Goal: Information Seeking & Learning: Stay updated

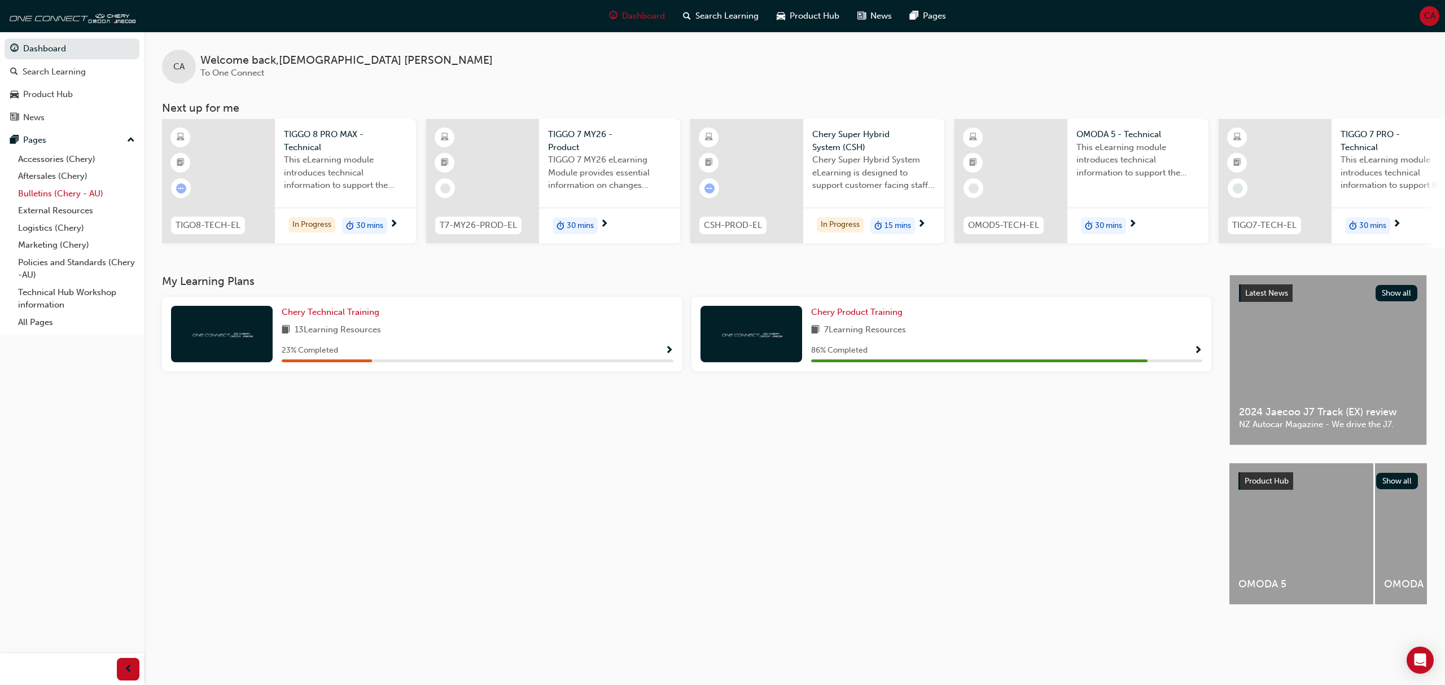
click at [54, 186] on link "Bulletins (Chery - AU)" at bounding box center [77, 193] width 126 height 17
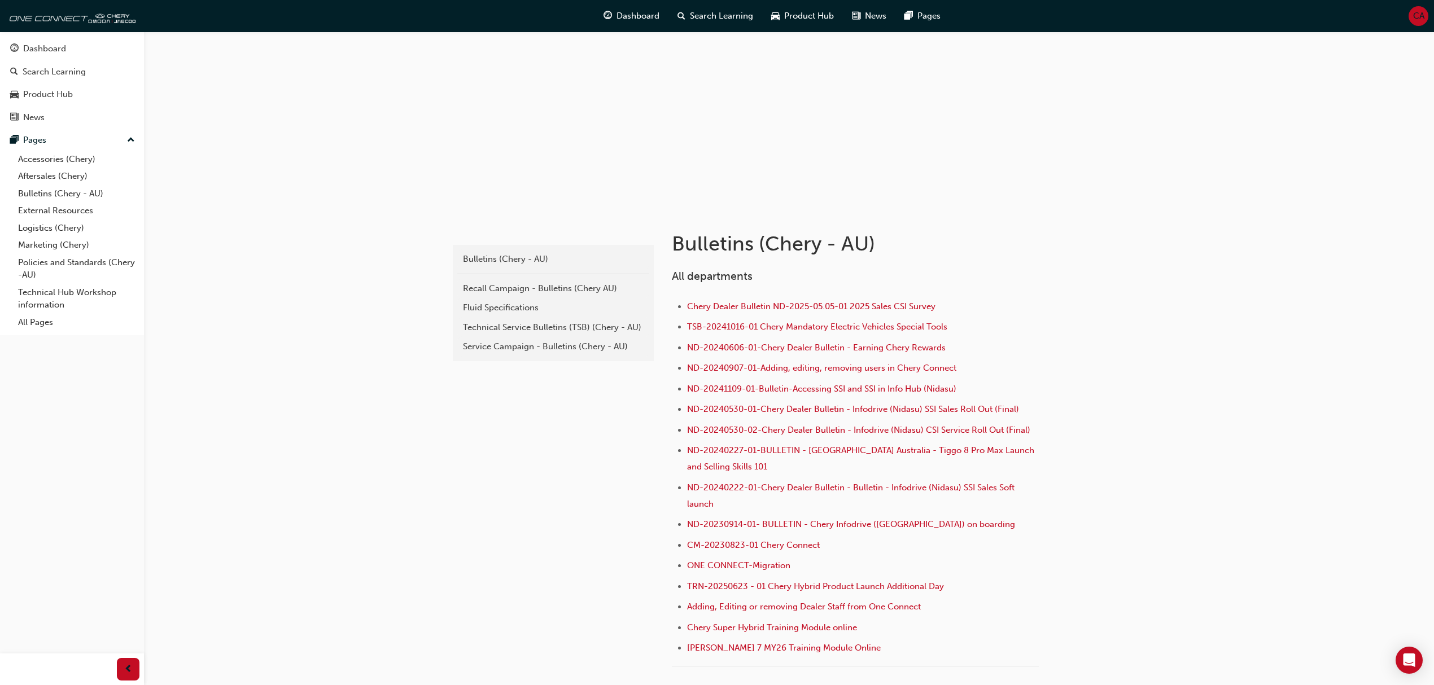
scroll to position [75, 0]
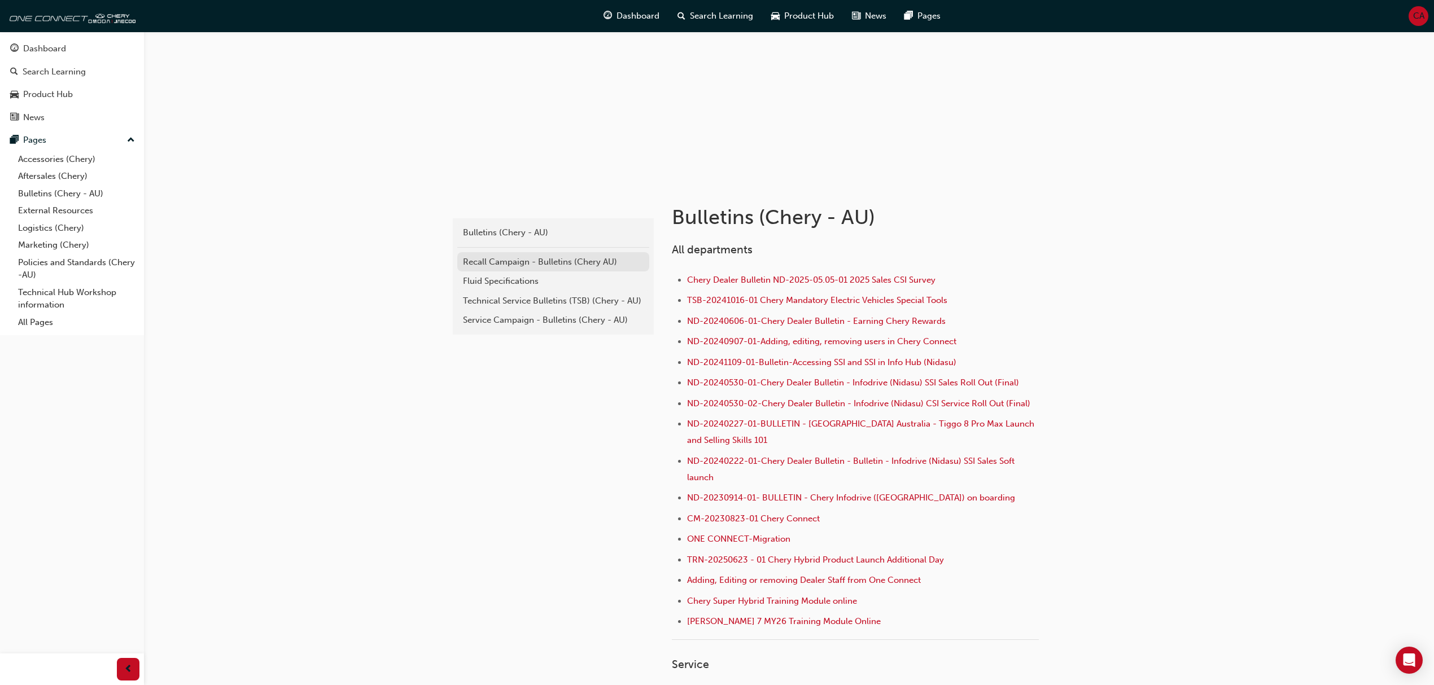
click at [510, 256] on div "Recall Campaign - Bulletins (Chery AU)" at bounding box center [553, 262] width 181 height 13
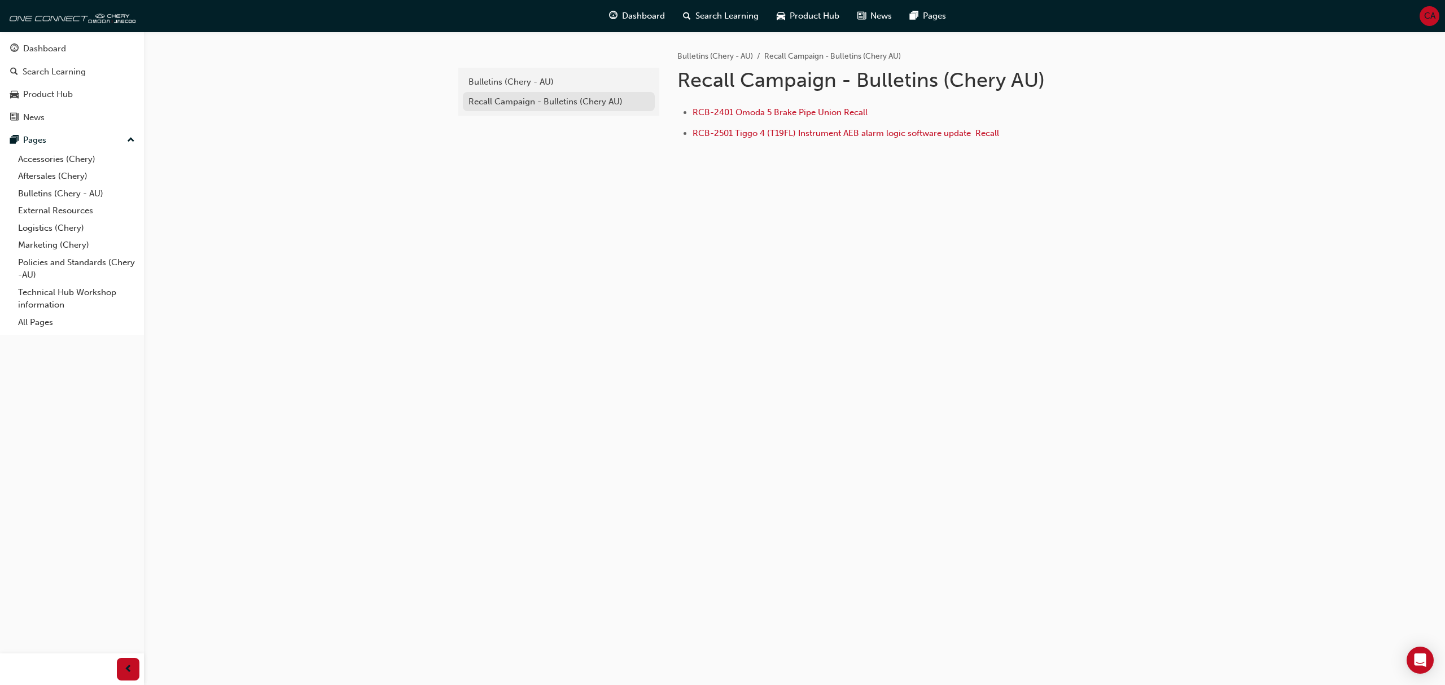
click at [504, 102] on div "Recall Campaign - Bulletins (Chery AU)" at bounding box center [559, 101] width 181 height 13
click at [497, 82] on div "Bulletins (Chery - AU)" at bounding box center [559, 82] width 181 height 13
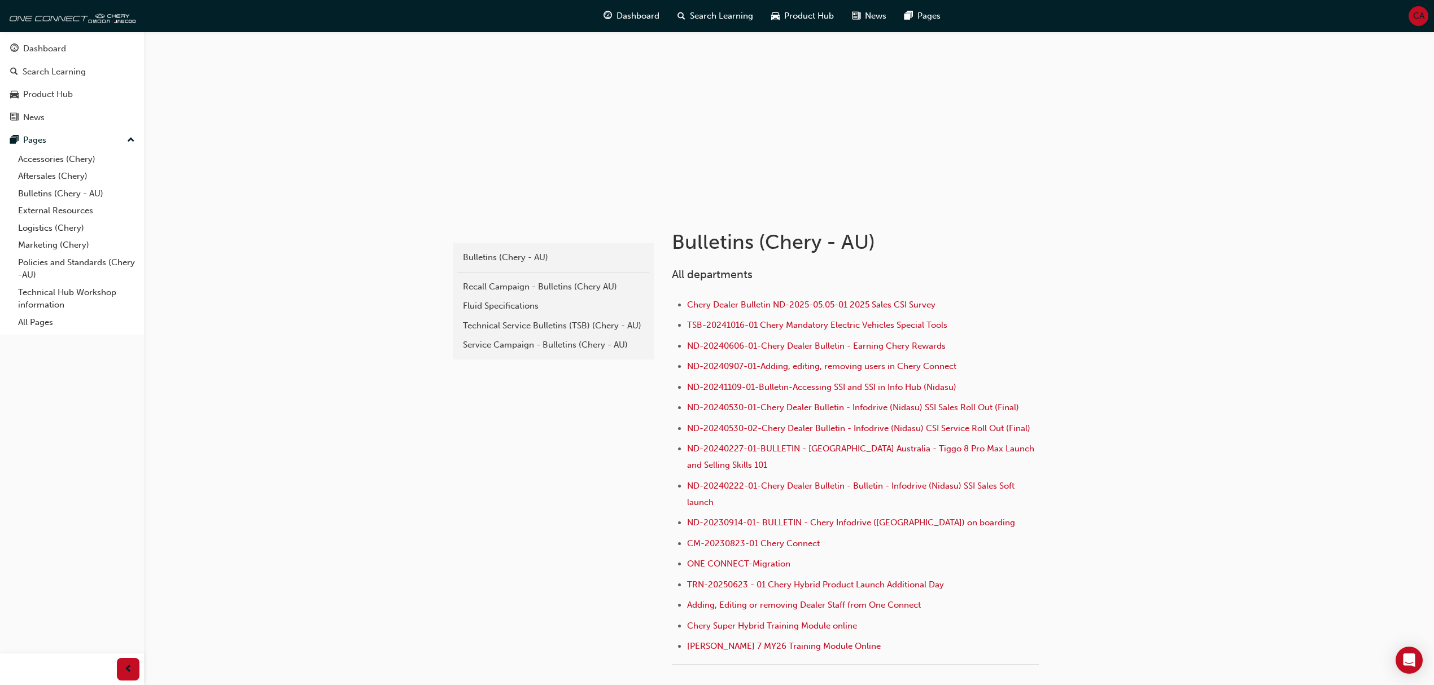
scroll to position [75, 0]
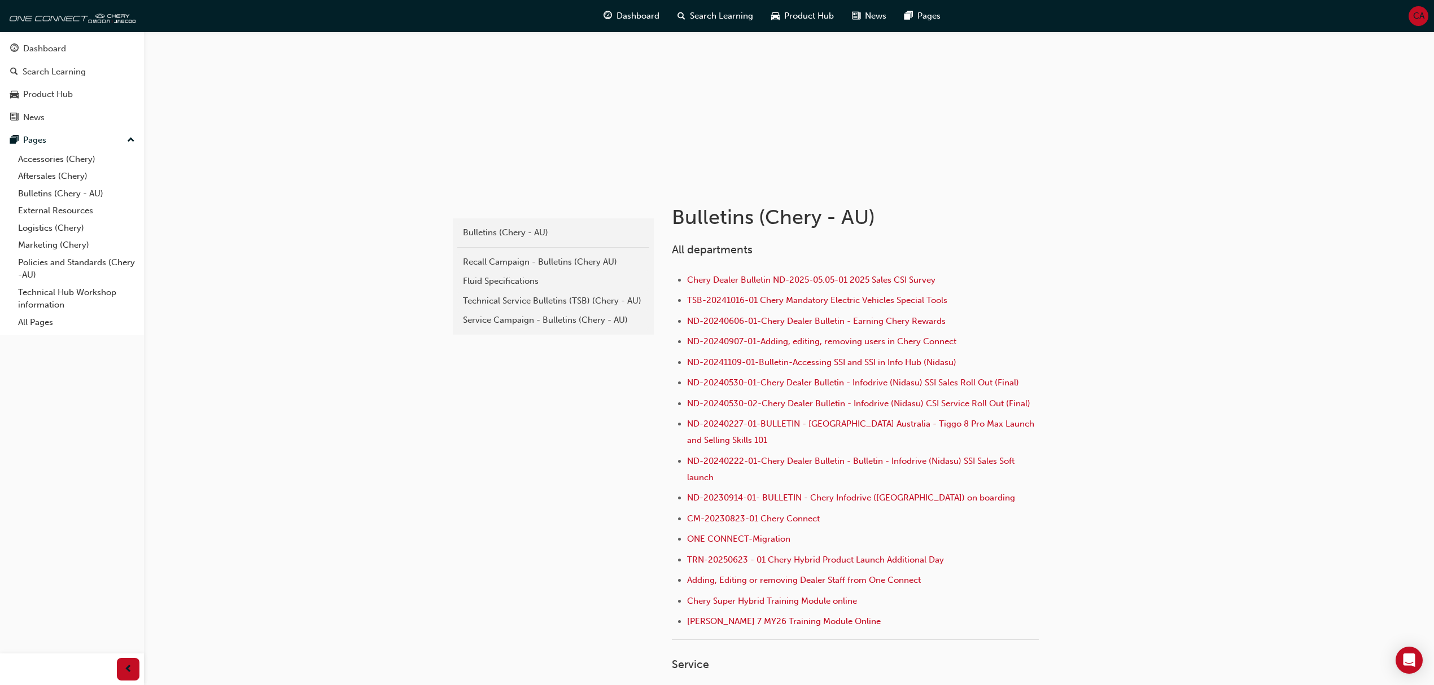
drag, startPoint x: 872, startPoint y: 499, endPoint x: 842, endPoint y: 529, distance: 42.3
click at [842, 528] on li "CM-20230823-01 Chery Connect" at bounding box center [863, 520] width 352 height 16
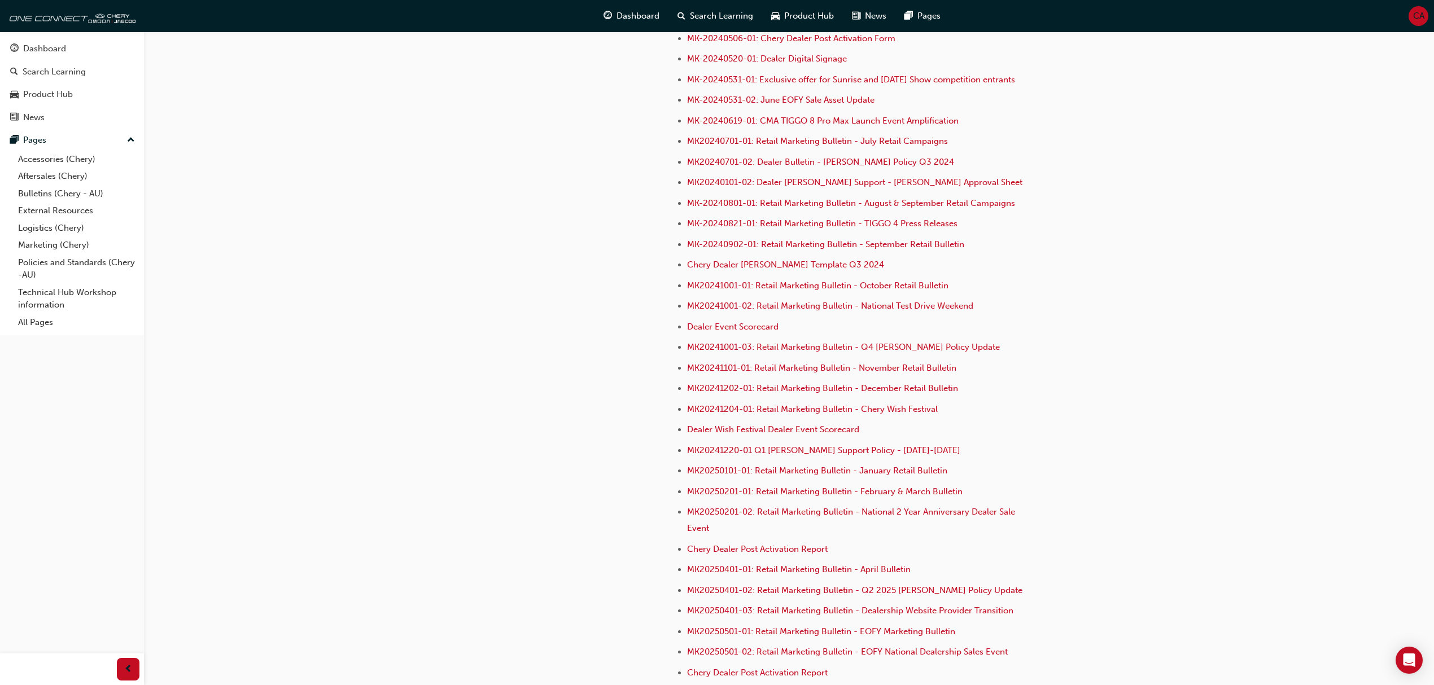
scroll to position [2634, 0]
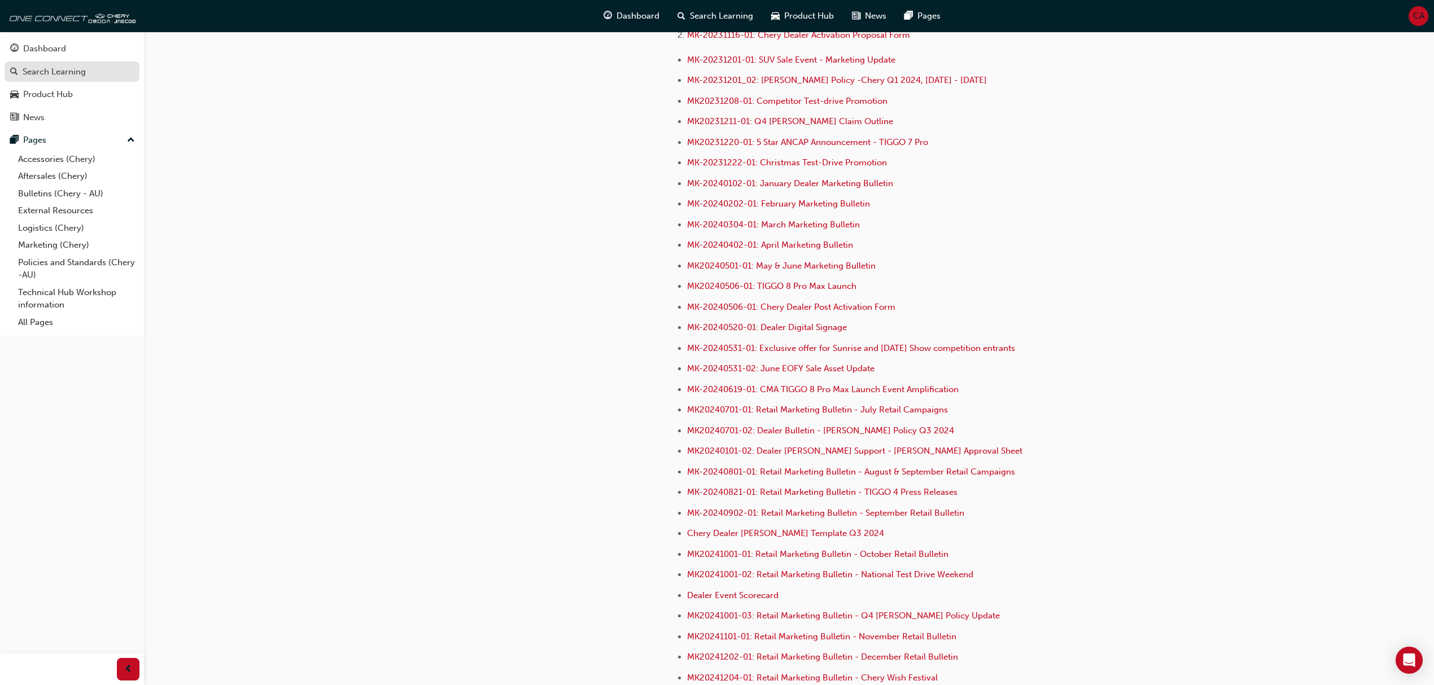
click at [87, 73] on div "Search Learning" at bounding box center [72, 72] width 124 height 14
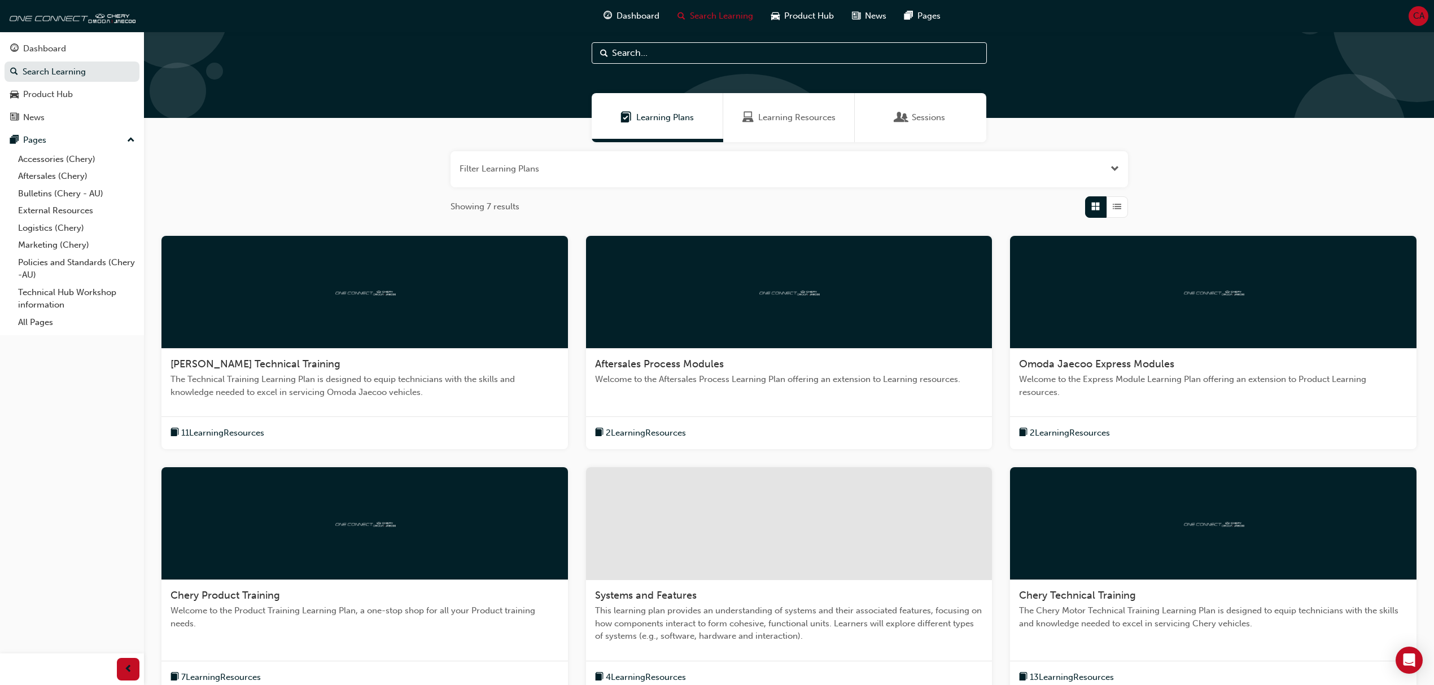
scroll to position [19, 0]
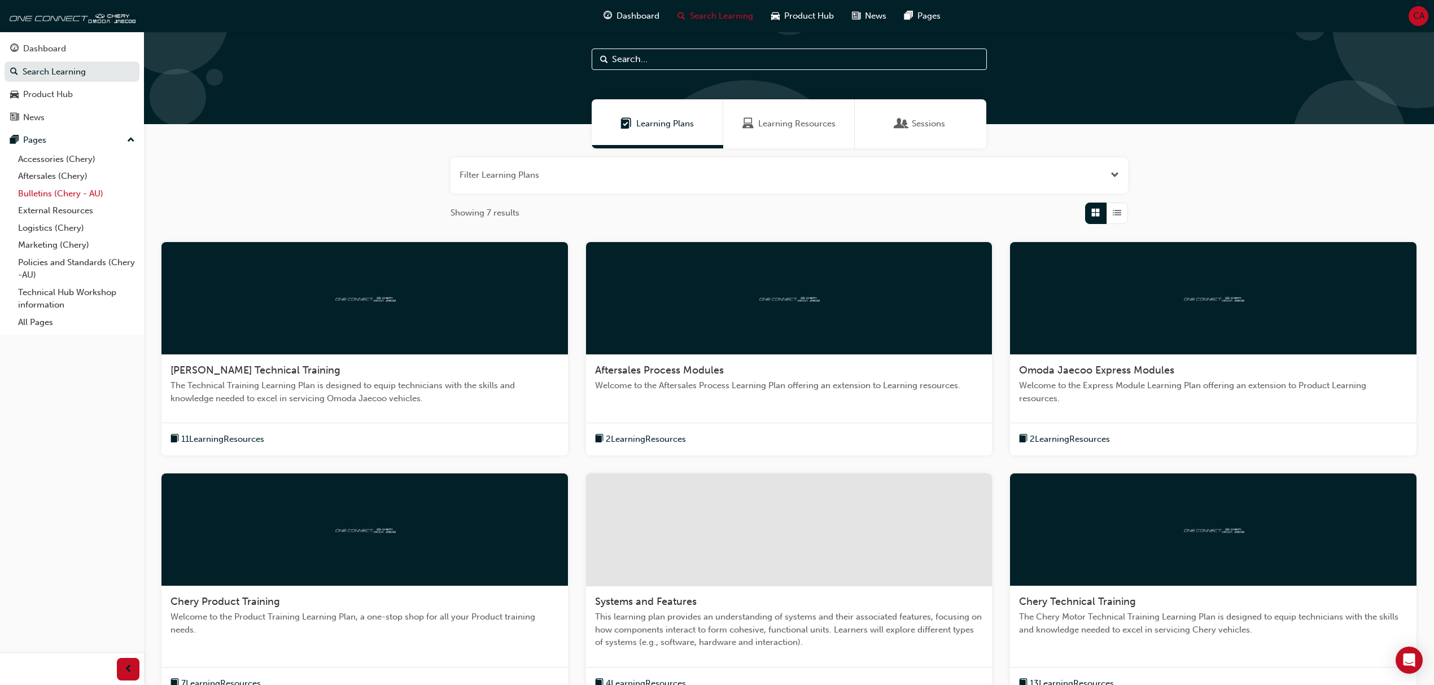
click at [78, 194] on link "Bulletins (Chery - AU)" at bounding box center [77, 193] width 126 height 17
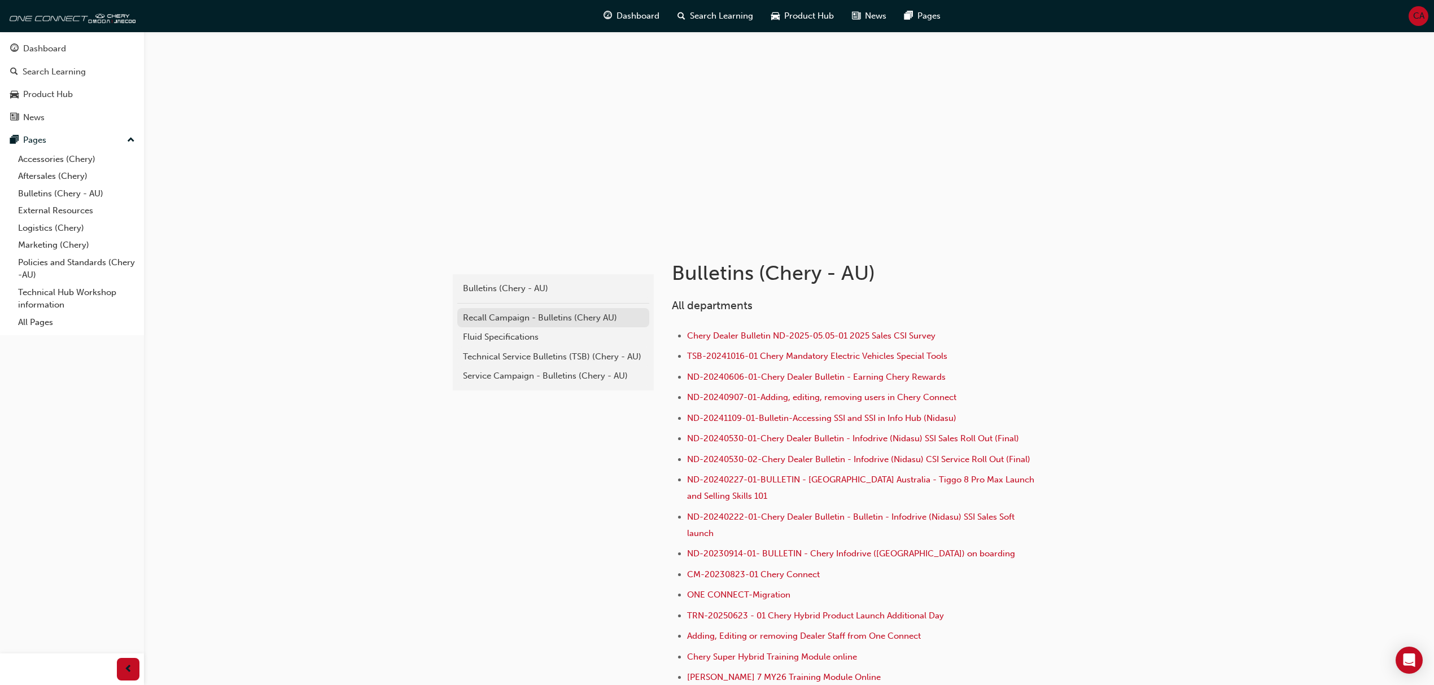
click at [617, 319] on div "Recall Campaign - Bulletins (Chery AU)" at bounding box center [553, 318] width 181 height 13
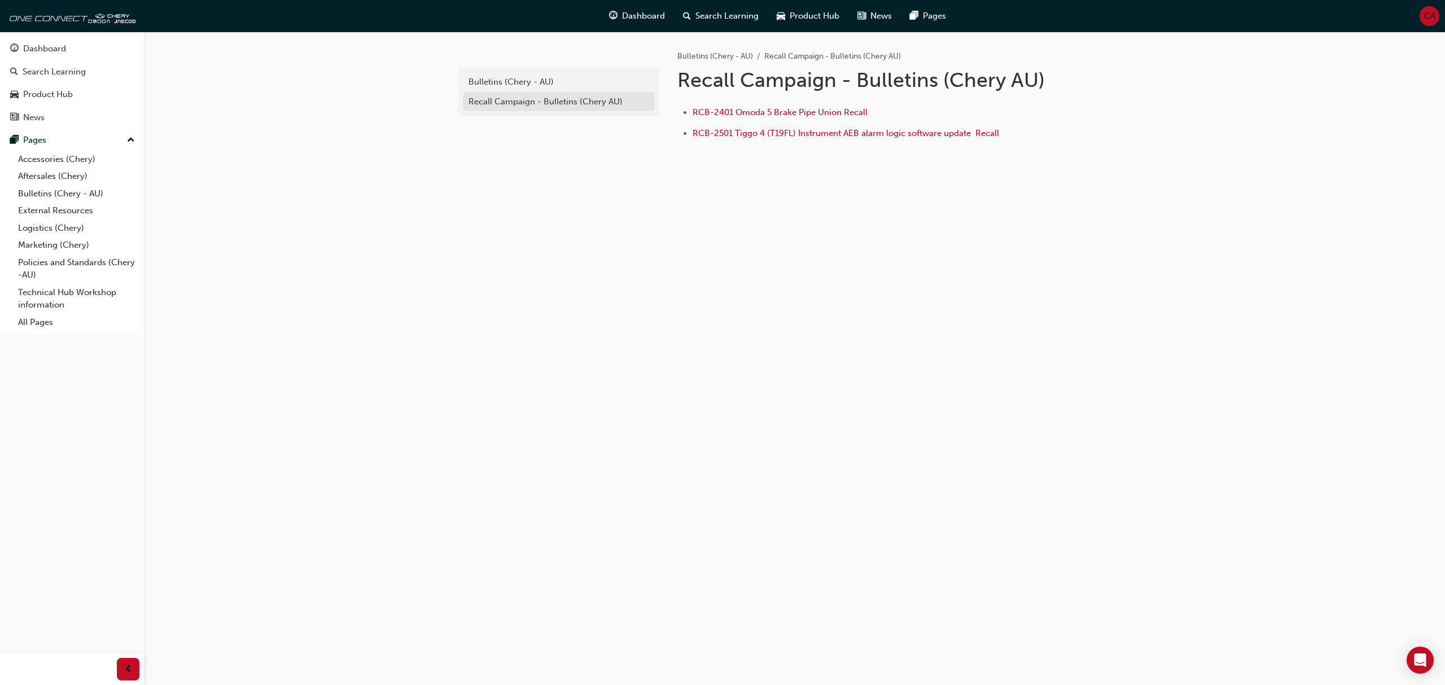
click at [544, 100] on div "Recall Campaign - Bulletins (Chery AU)" at bounding box center [559, 101] width 181 height 13
click at [552, 82] on div "Bulletins (Chery - AU)" at bounding box center [559, 82] width 181 height 13
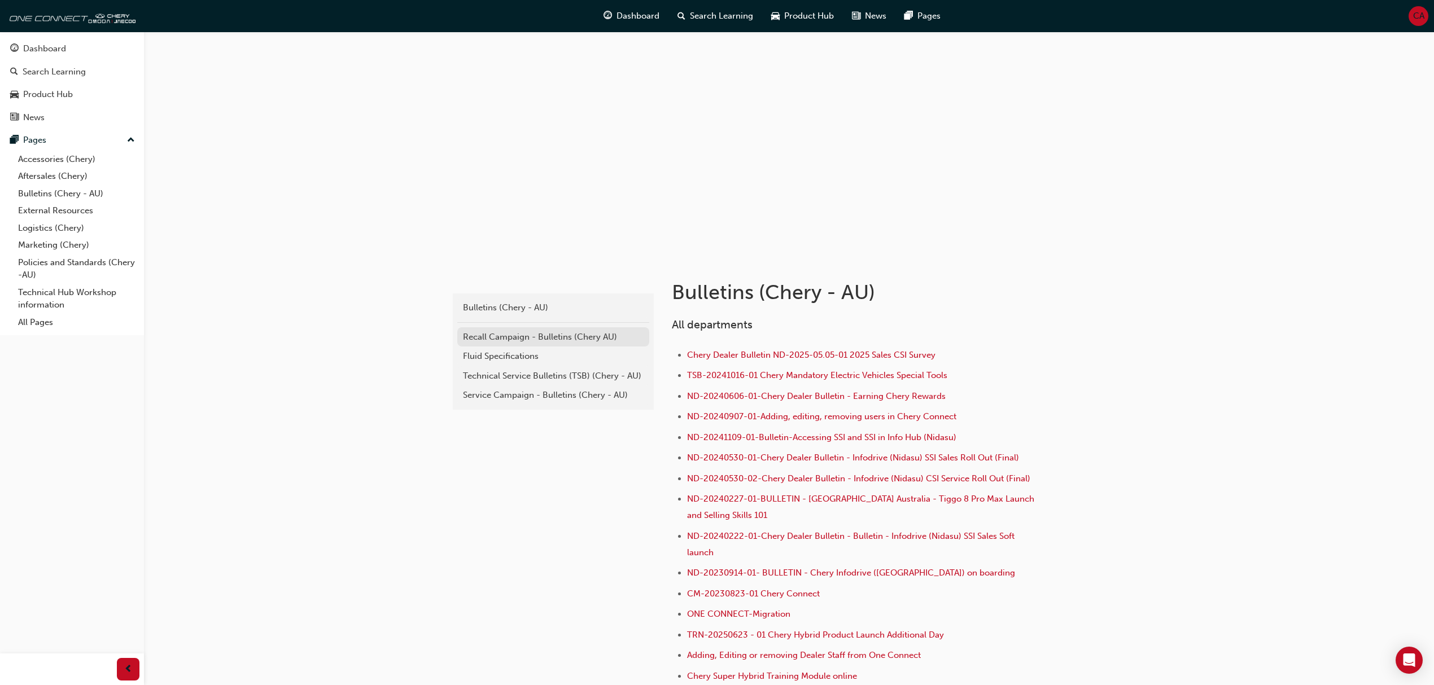
click at [577, 339] on div "Recall Campaign - Bulletins (Chery AU)" at bounding box center [553, 337] width 181 height 13
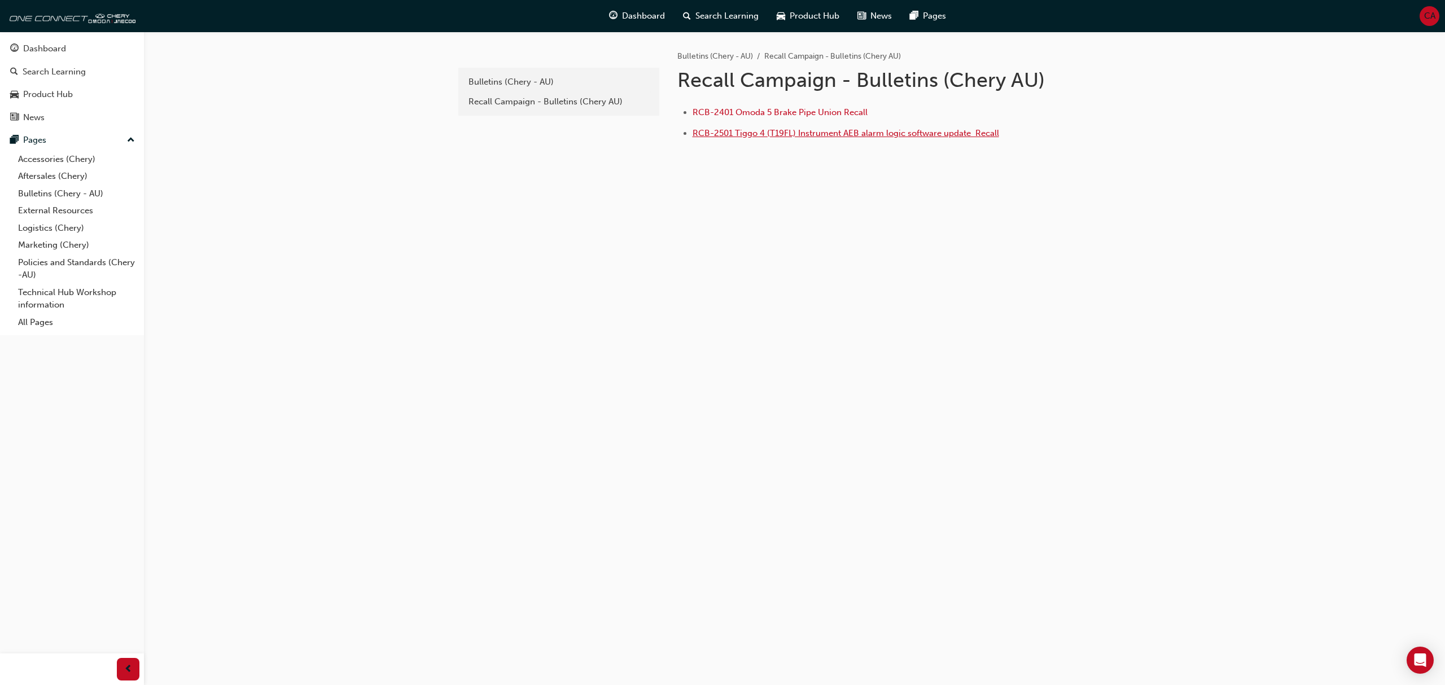
click at [725, 130] on span "RCB-2501 Tiggo 4 (T19FL) Instrument AEB alarm logic software update ﻿ Recall" at bounding box center [846, 133] width 307 height 10
click at [50, 89] on div "Product Hub" at bounding box center [48, 94] width 50 height 13
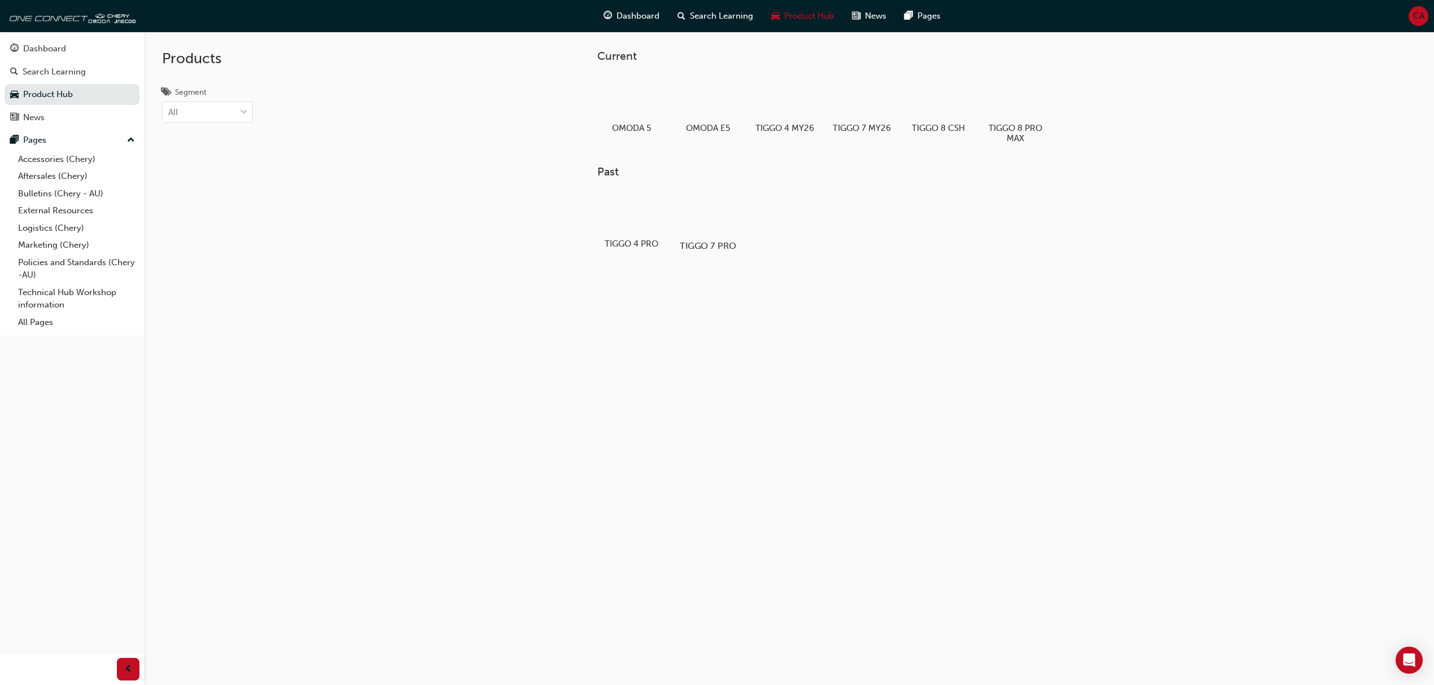
click at [697, 213] on div at bounding box center [707, 212] width 63 height 45
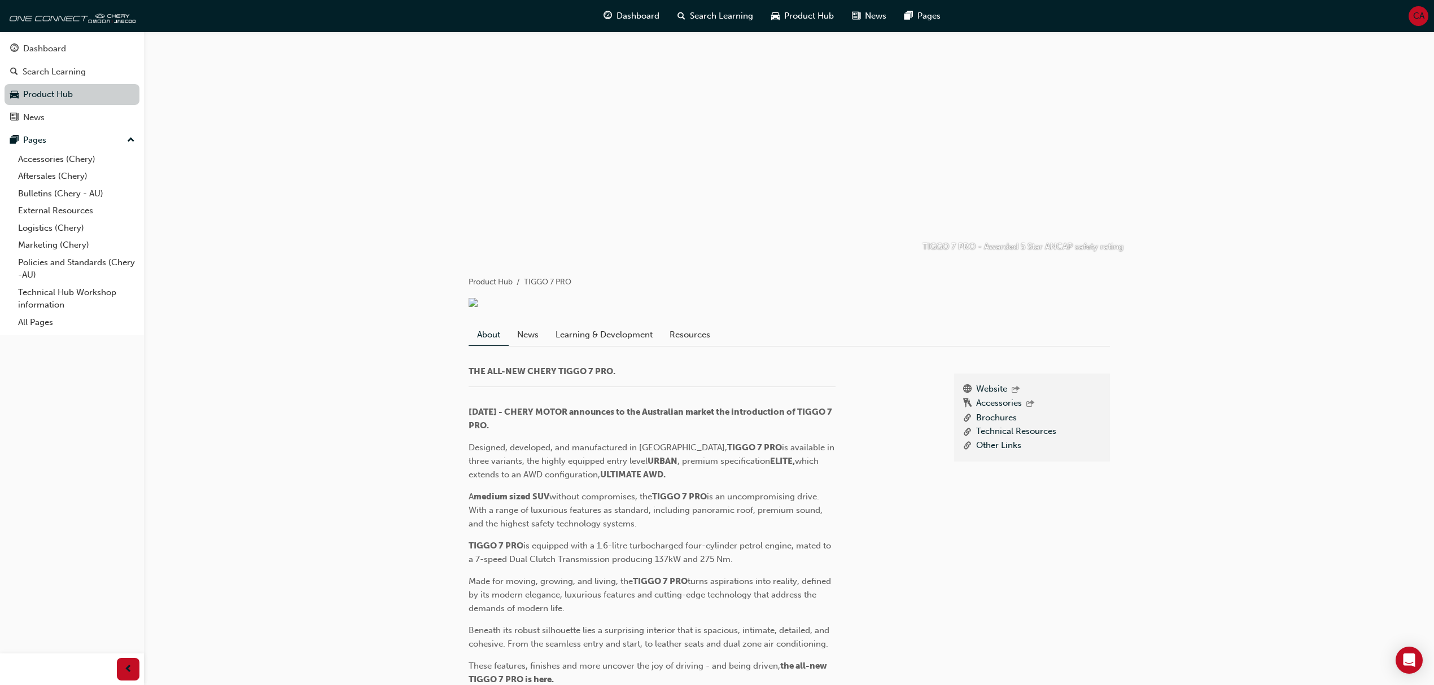
click at [77, 99] on link "Product Hub" at bounding box center [72, 94] width 135 height 21
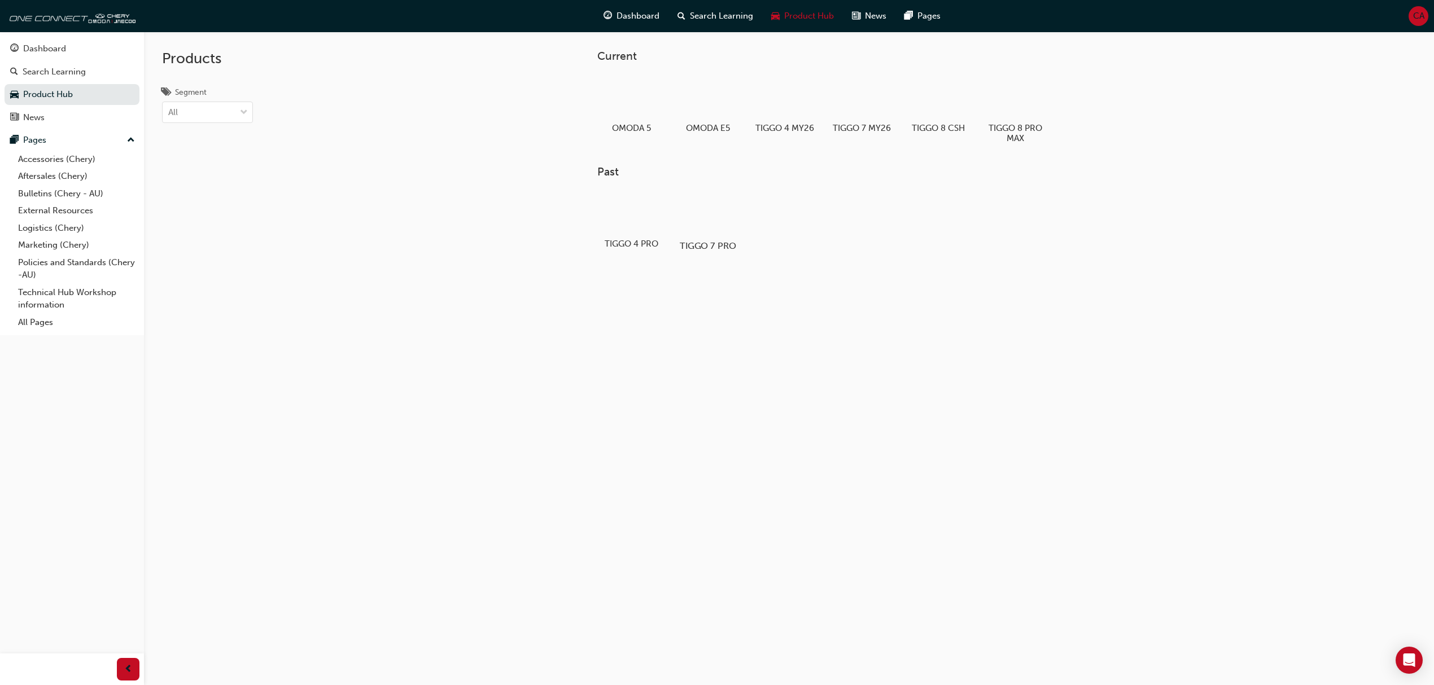
click at [719, 211] on div at bounding box center [707, 212] width 63 height 45
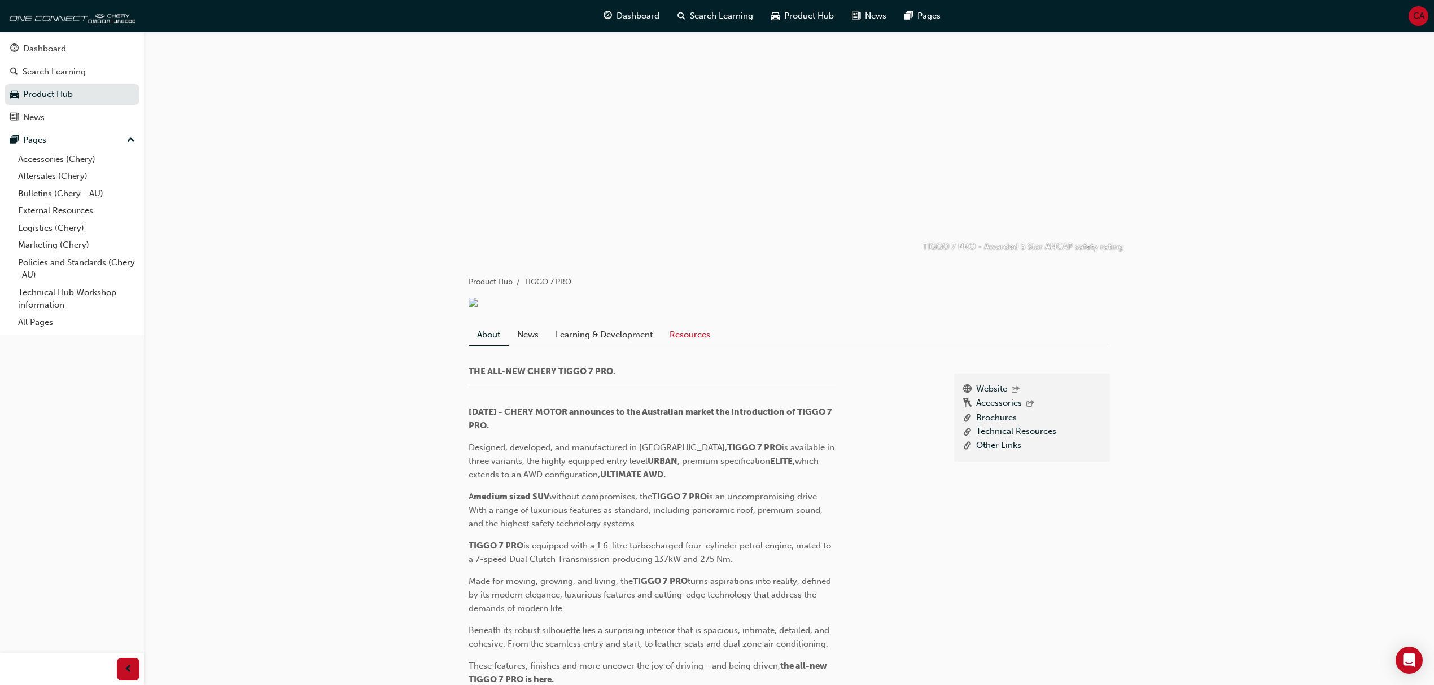
click at [682, 345] on link "Resources" at bounding box center [690, 334] width 58 height 21
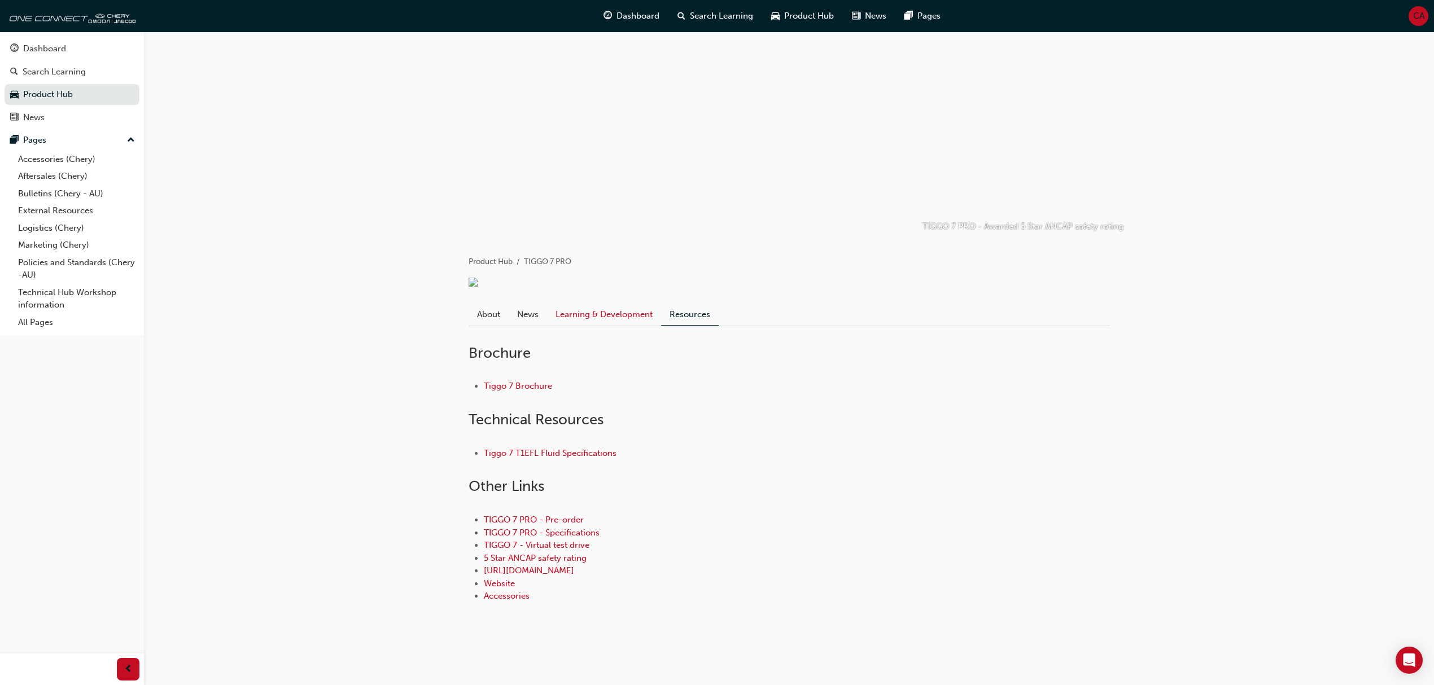
scroll to position [89, 0]
click at [588, 312] on link "Learning & Development" at bounding box center [604, 314] width 114 height 21
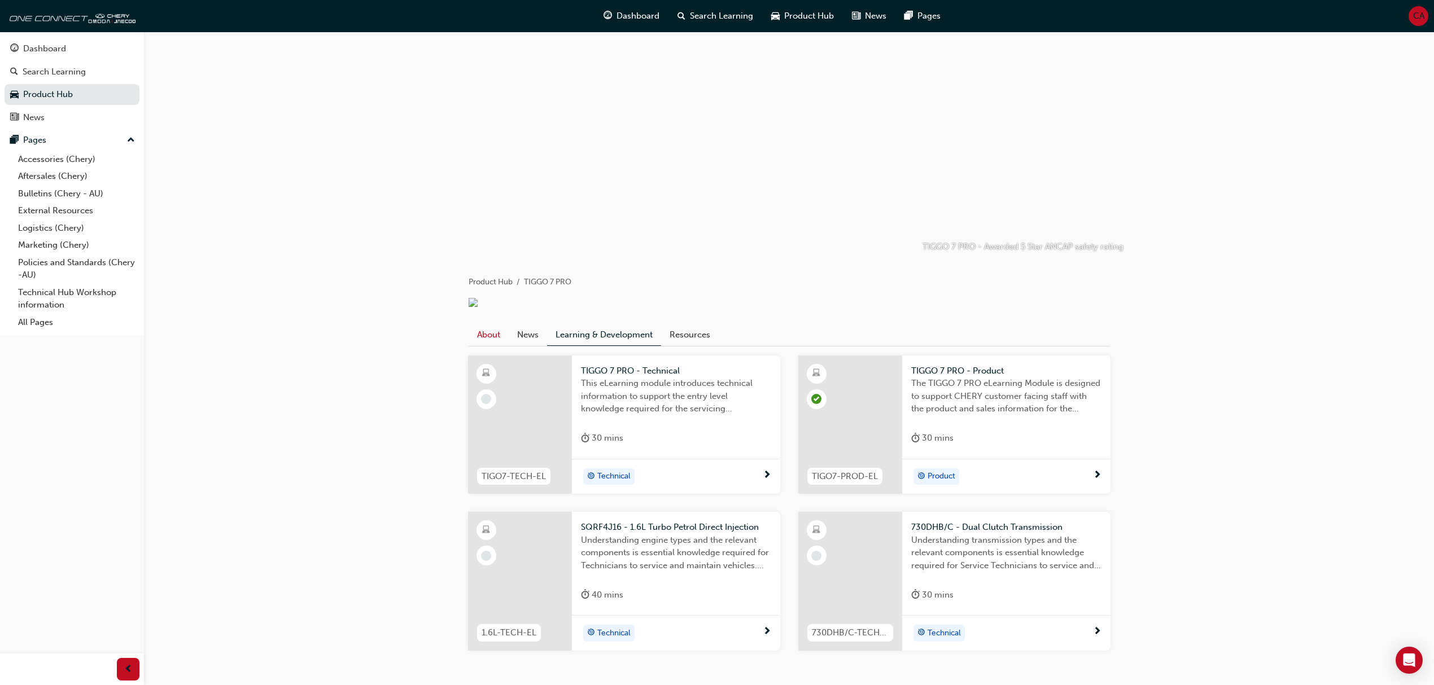
click at [479, 345] on link "About" at bounding box center [489, 334] width 40 height 21
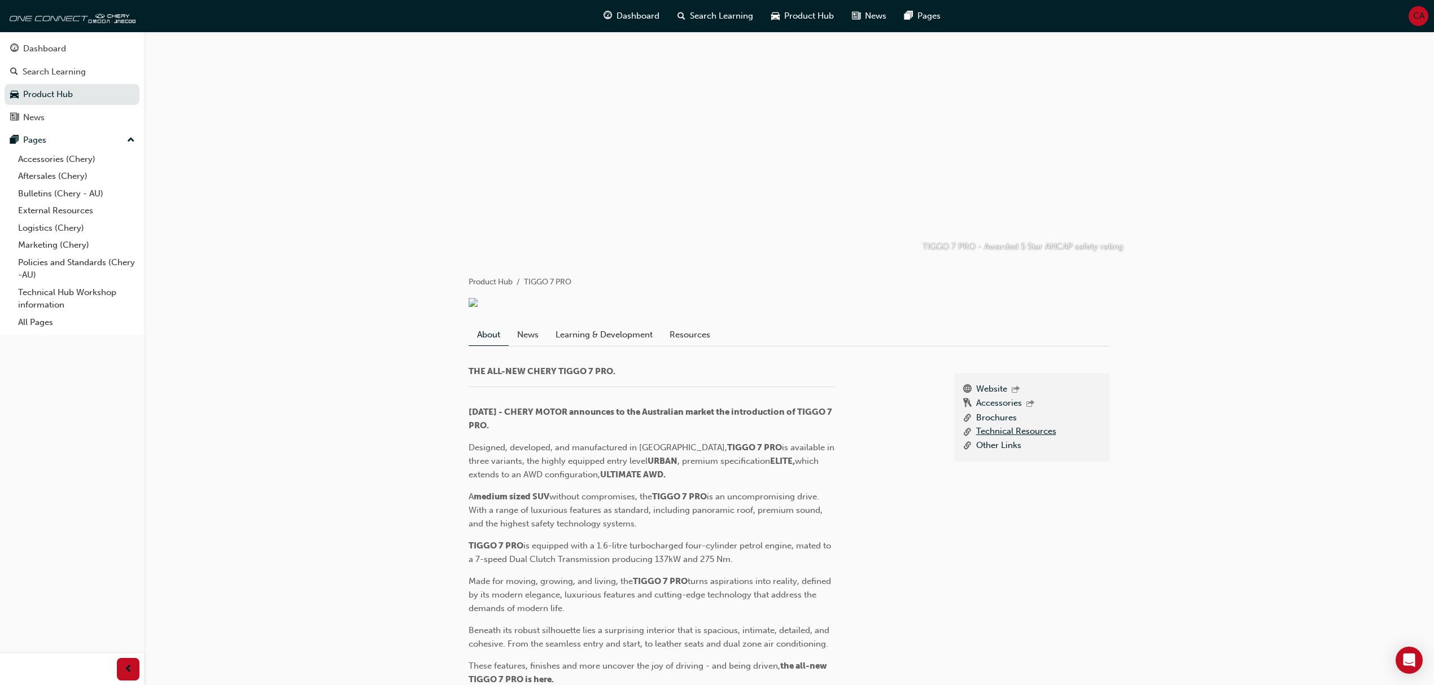
click at [996, 439] on link "Technical Resources" at bounding box center [1016, 432] width 80 height 14
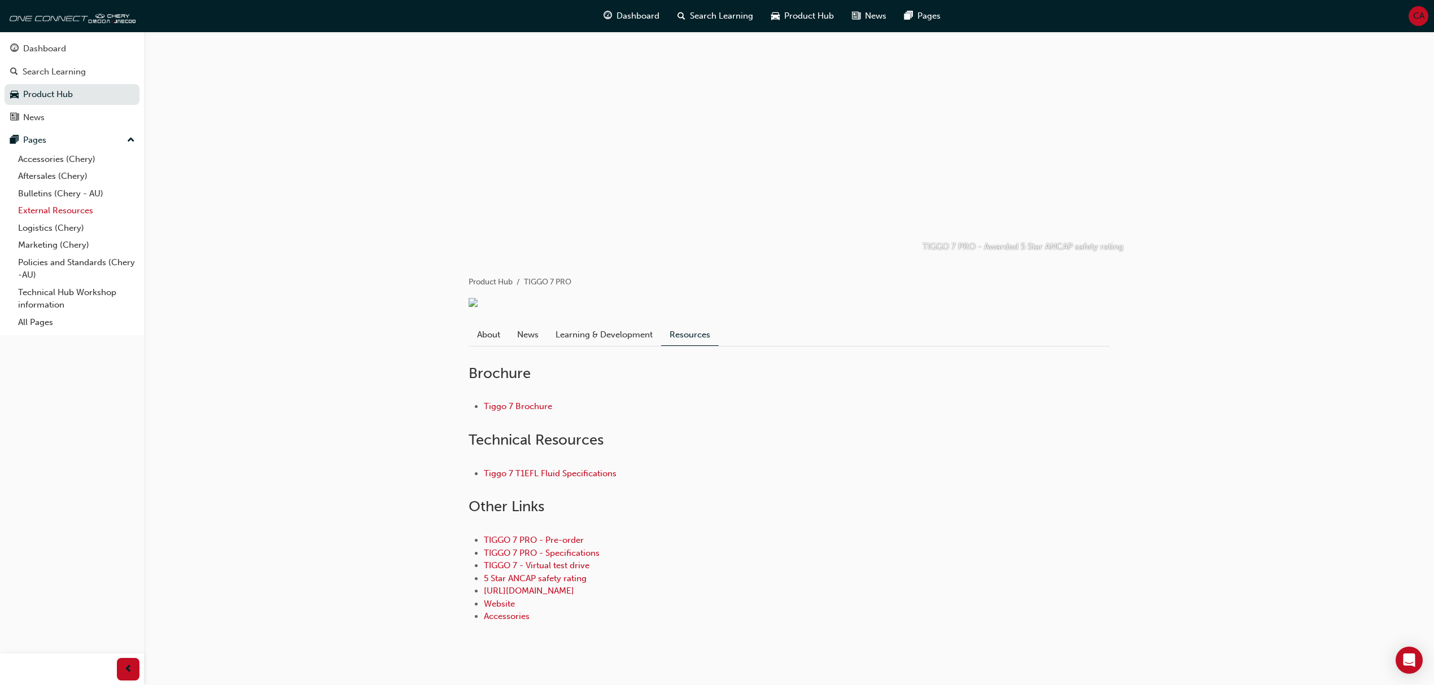
click at [99, 213] on link "External Resources" at bounding box center [77, 210] width 126 height 17
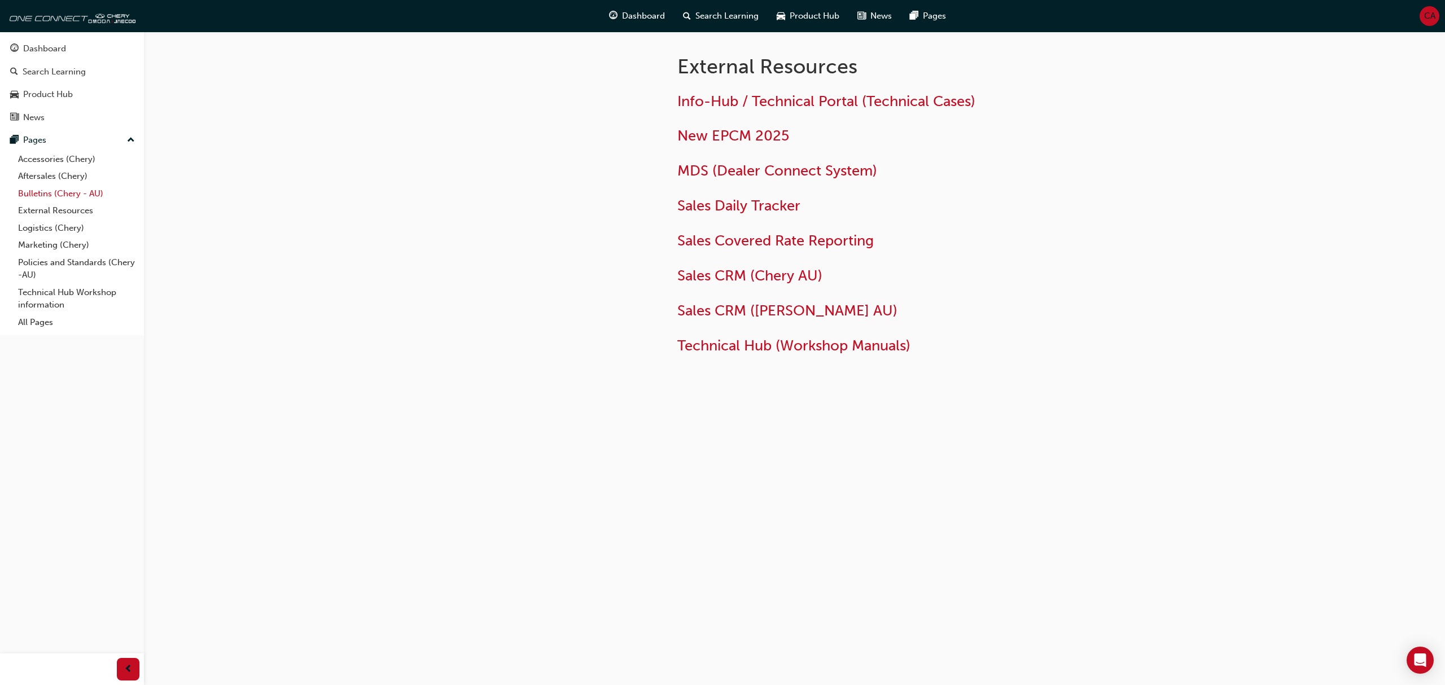
click at [55, 190] on link "Bulletins (Chery - AU)" at bounding box center [77, 193] width 126 height 17
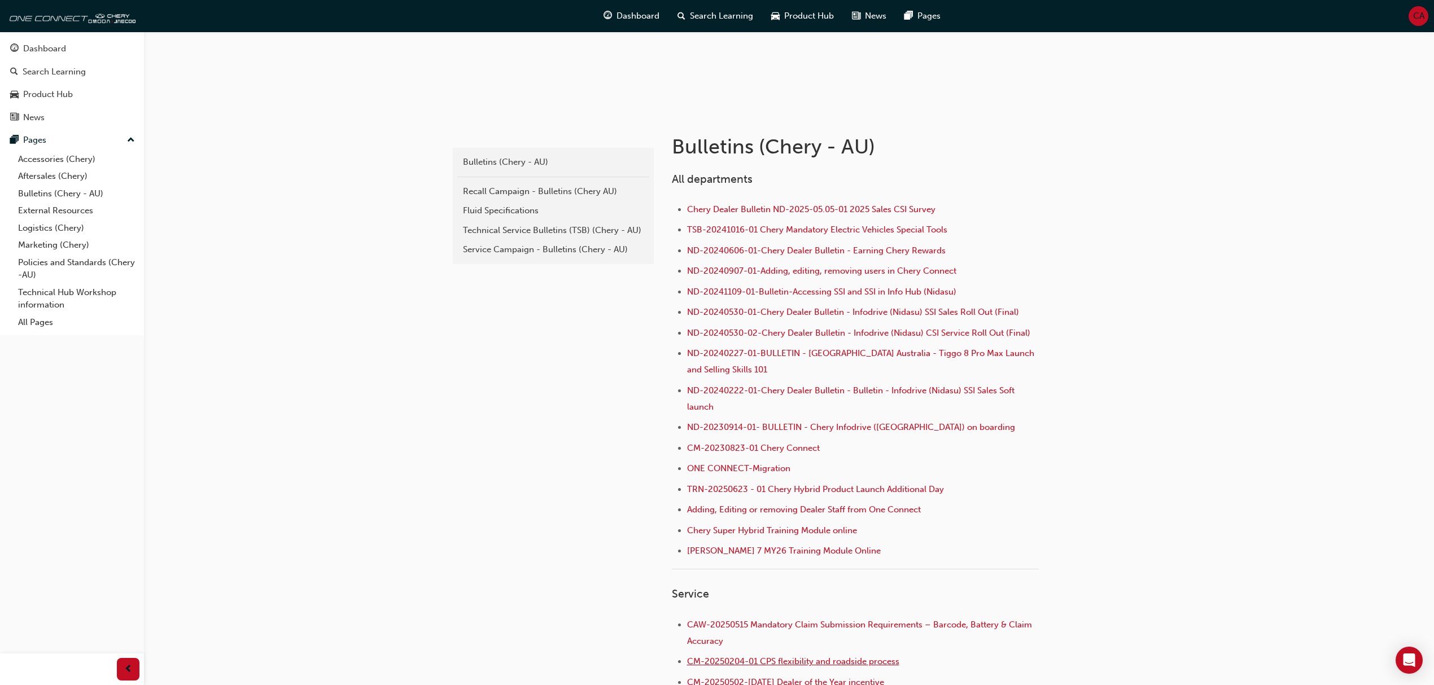
scroll to position [150, 0]
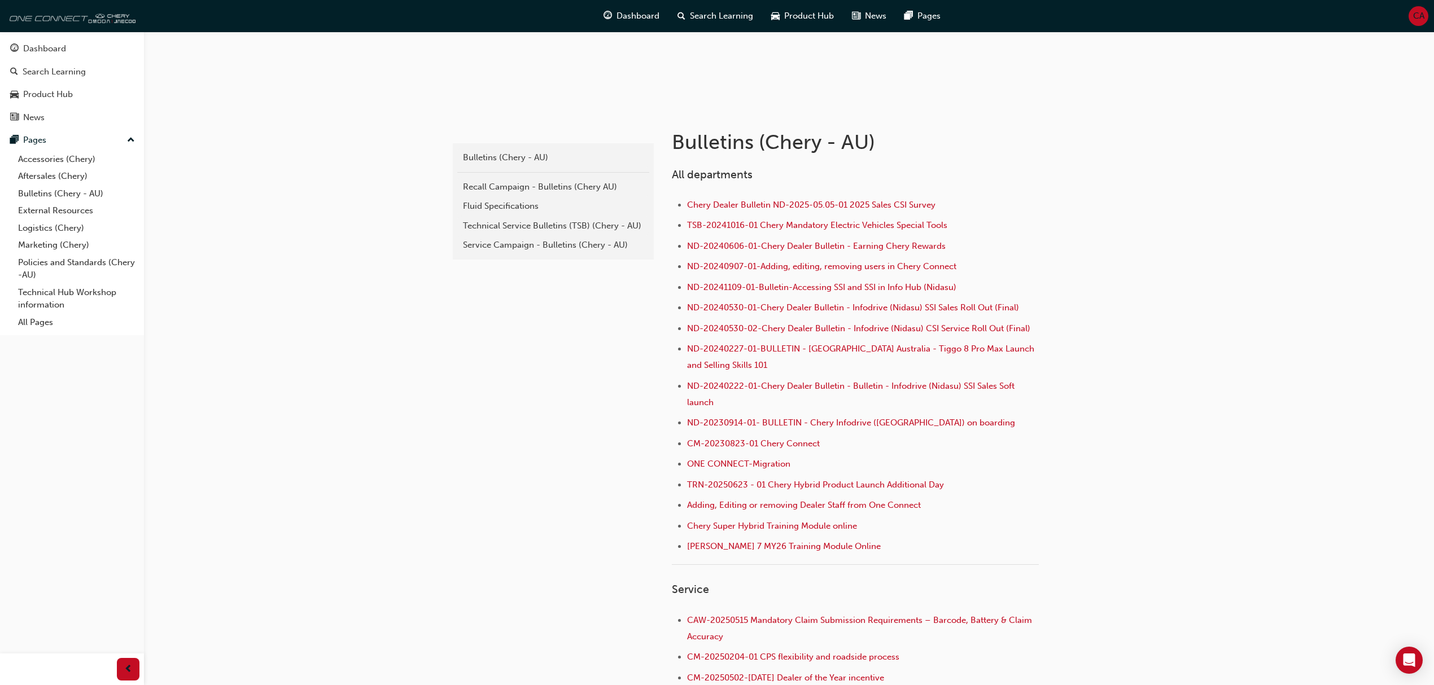
click at [87, 20] on img at bounding box center [71, 16] width 130 height 23
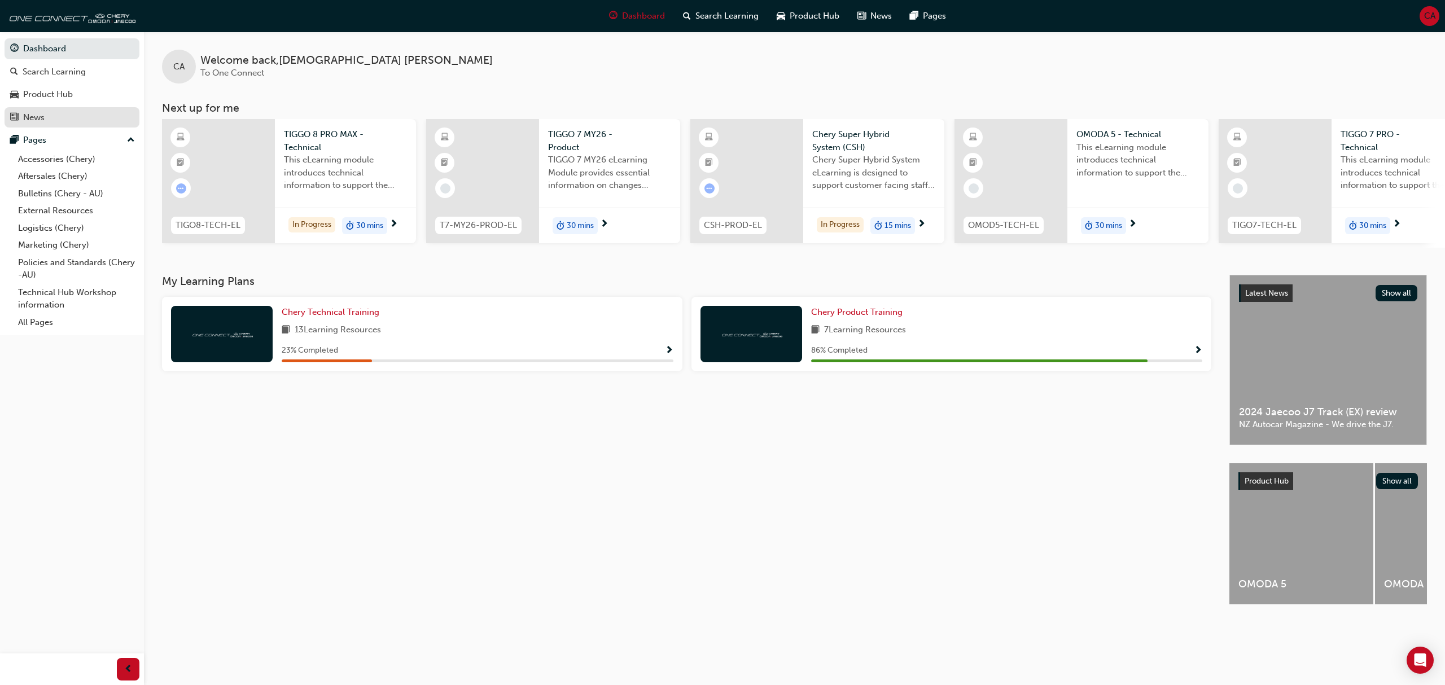
click at [43, 125] on link "News" at bounding box center [72, 117] width 135 height 21
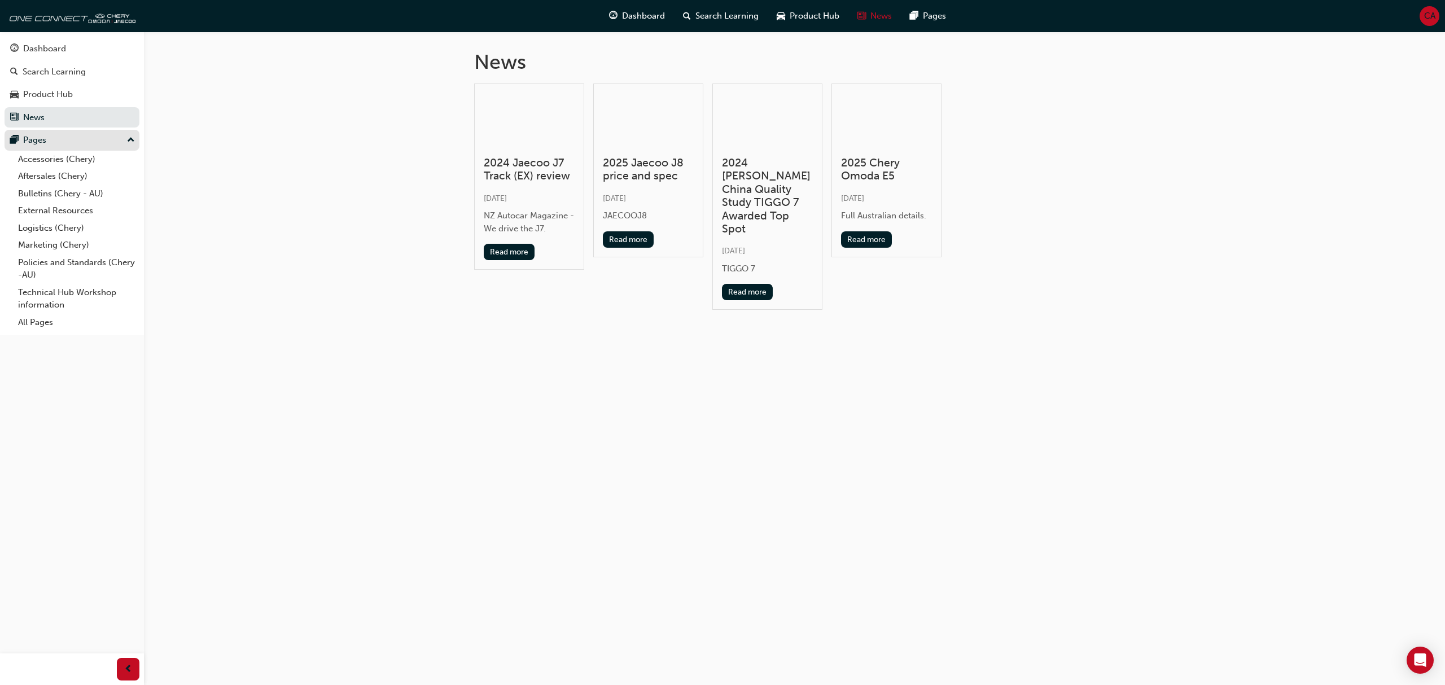
drag, startPoint x: 95, startPoint y: 136, endPoint x: 104, endPoint y: 131, distance: 10.4
click at [95, 136] on div "Pages" at bounding box center [72, 140] width 124 height 14
click at [104, 145] on div "Pages" at bounding box center [72, 140] width 124 height 14
click at [80, 189] on link "Bulletins (Chery - AU)" at bounding box center [77, 193] width 126 height 17
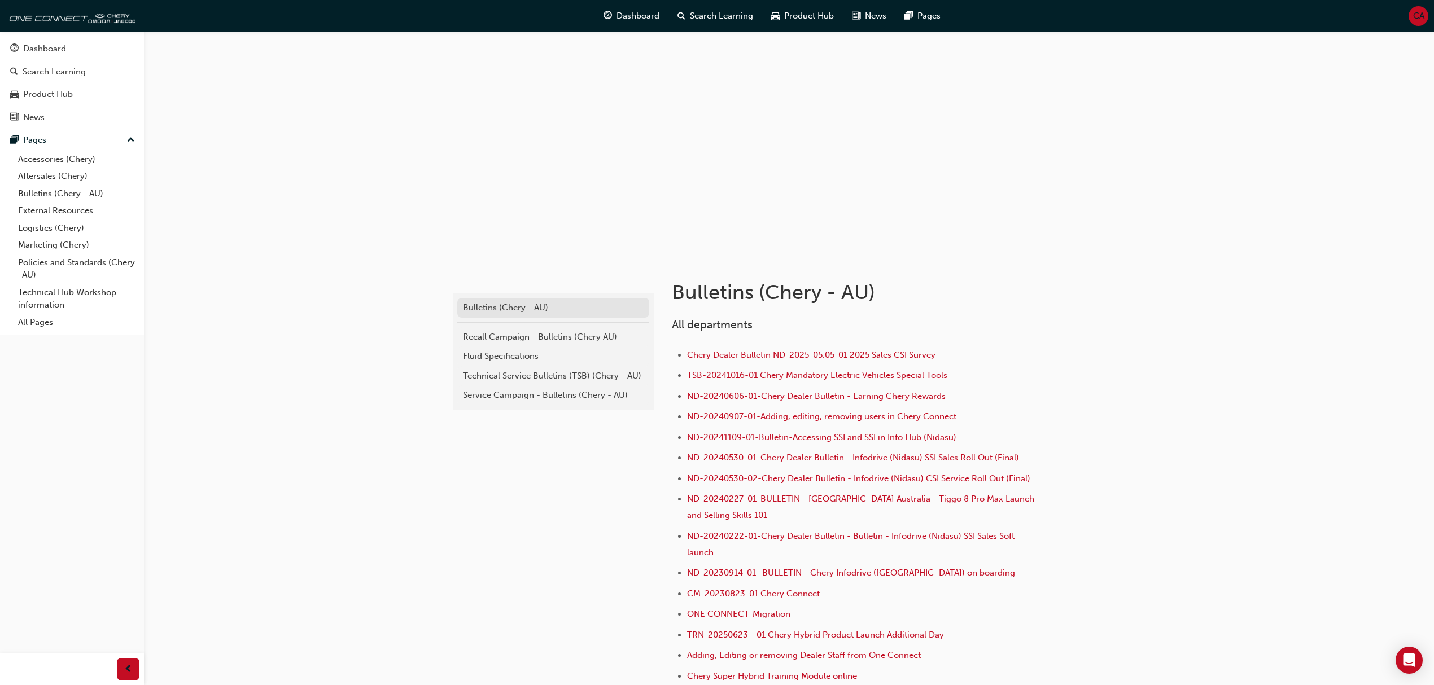
click at [528, 310] on div "Bulletins (Chery - AU)" at bounding box center [553, 307] width 181 height 13
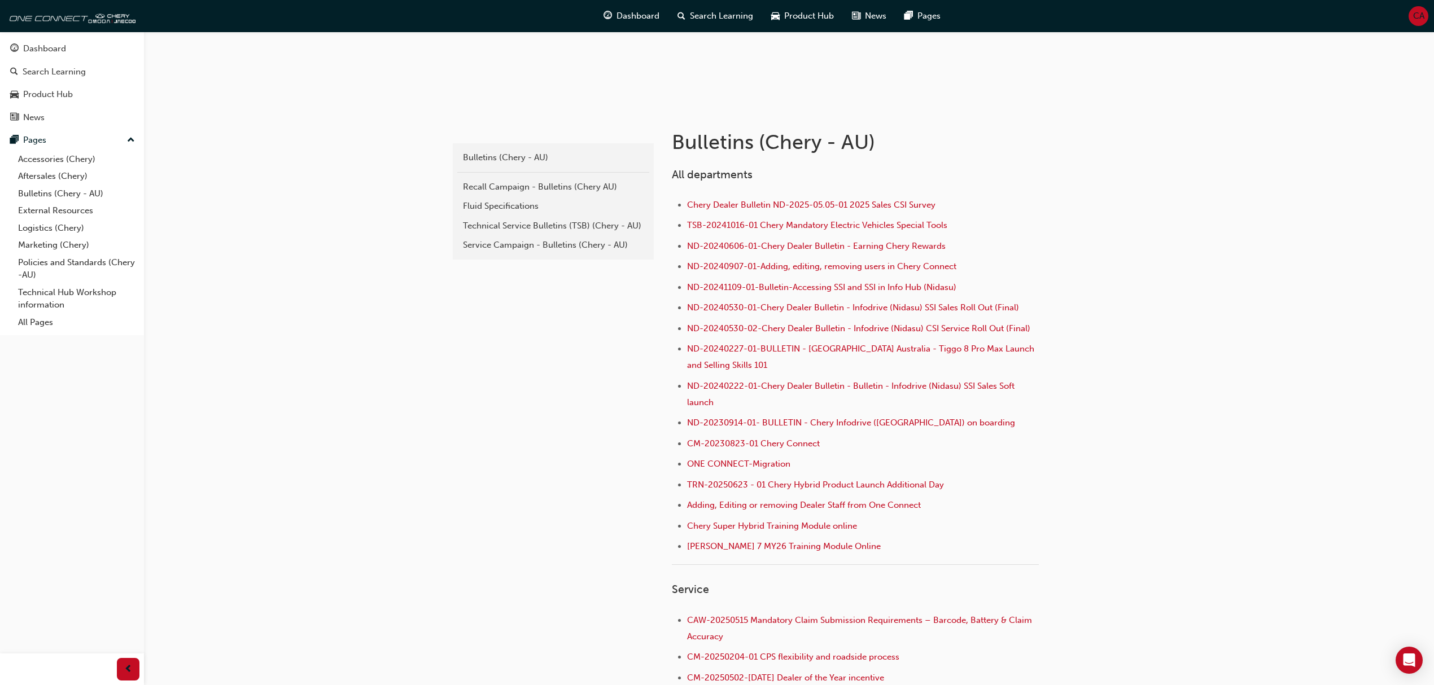
scroll to position [1298, 0]
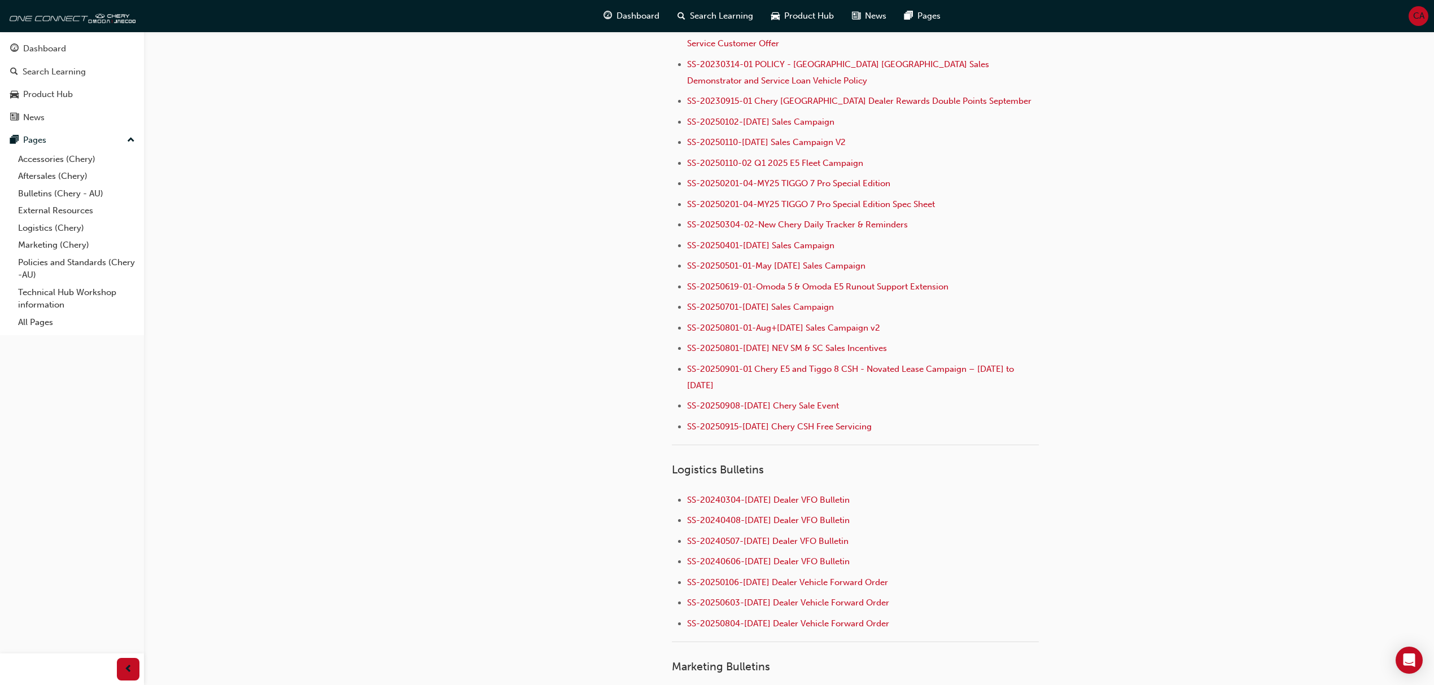
drag, startPoint x: 897, startPoint y: 394, endPoint x: 599, endPoint y: 412, distance: 298.6
click at [599, 412] on div "cheryau-bulletins Bulletins (Chery - AU) Recall Campaign - Bulletins (Chery AU)…" at bounding box center [551, 686] width 203 height 3455
click at [49, 323] on link "All Pages" at bounding box center [77, 322] width 126 height 17
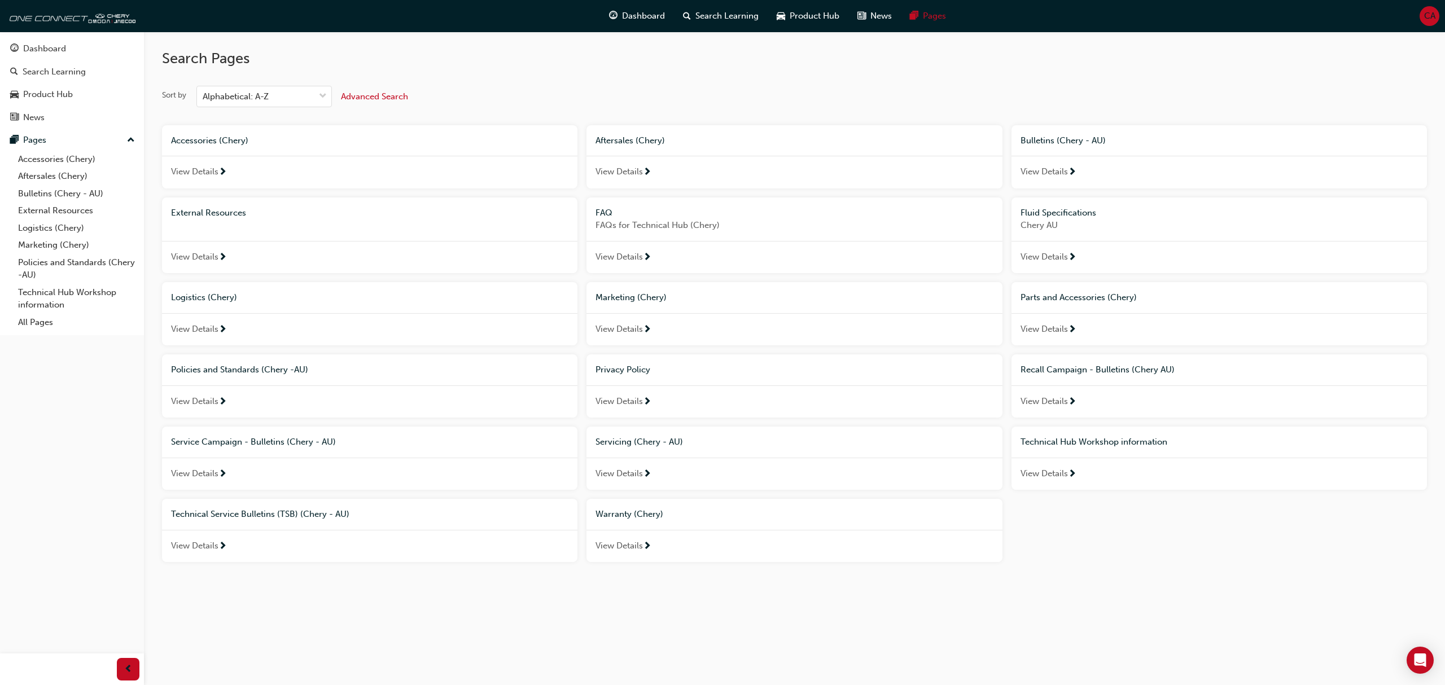
click at [222, 526] on div "Technical Service Bulletins (TSB) (Chery - AU)" at bounding box center [369, 514] width 415 height 31
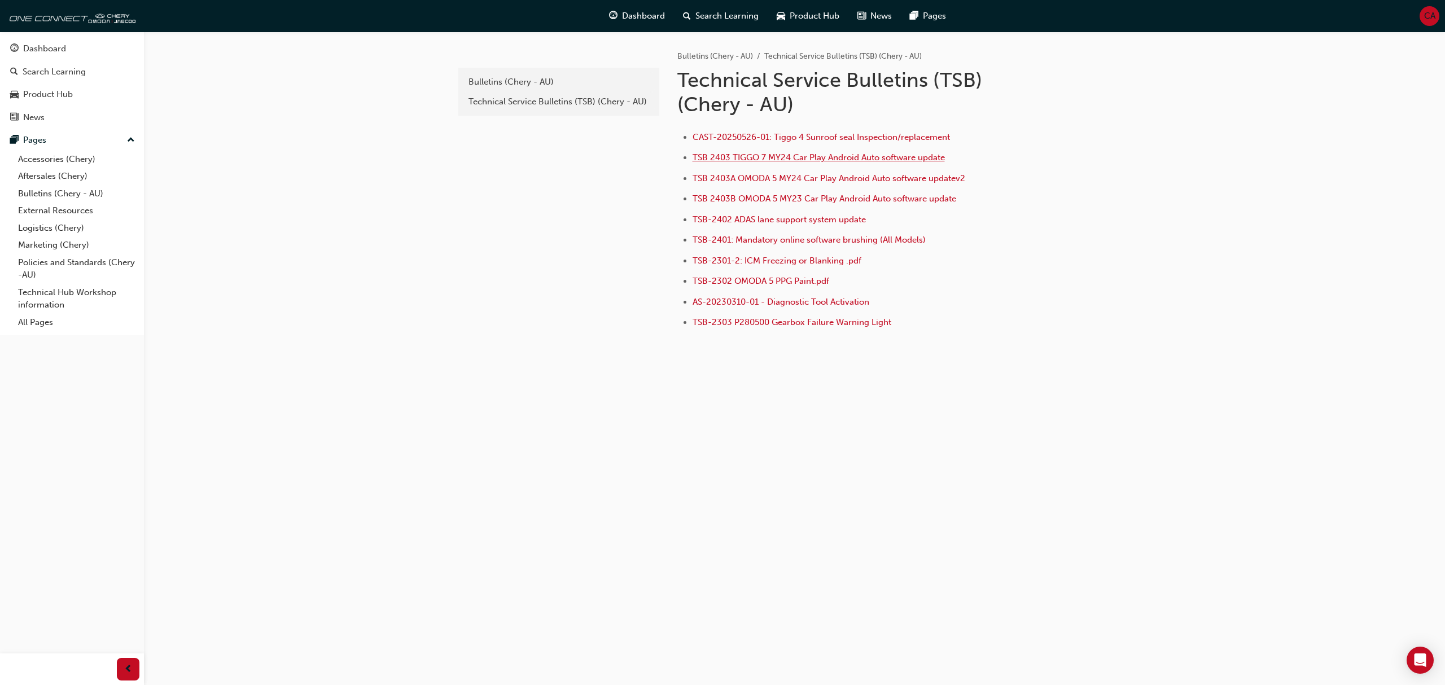
click at [807, 161] on span "TSB 2403 TIGGO 7 MY24 Car Play Android Auto software update" at bounding box center [819, 157] width 252 height 10
